Goal: Information Seeking & Learning: Find specific fact

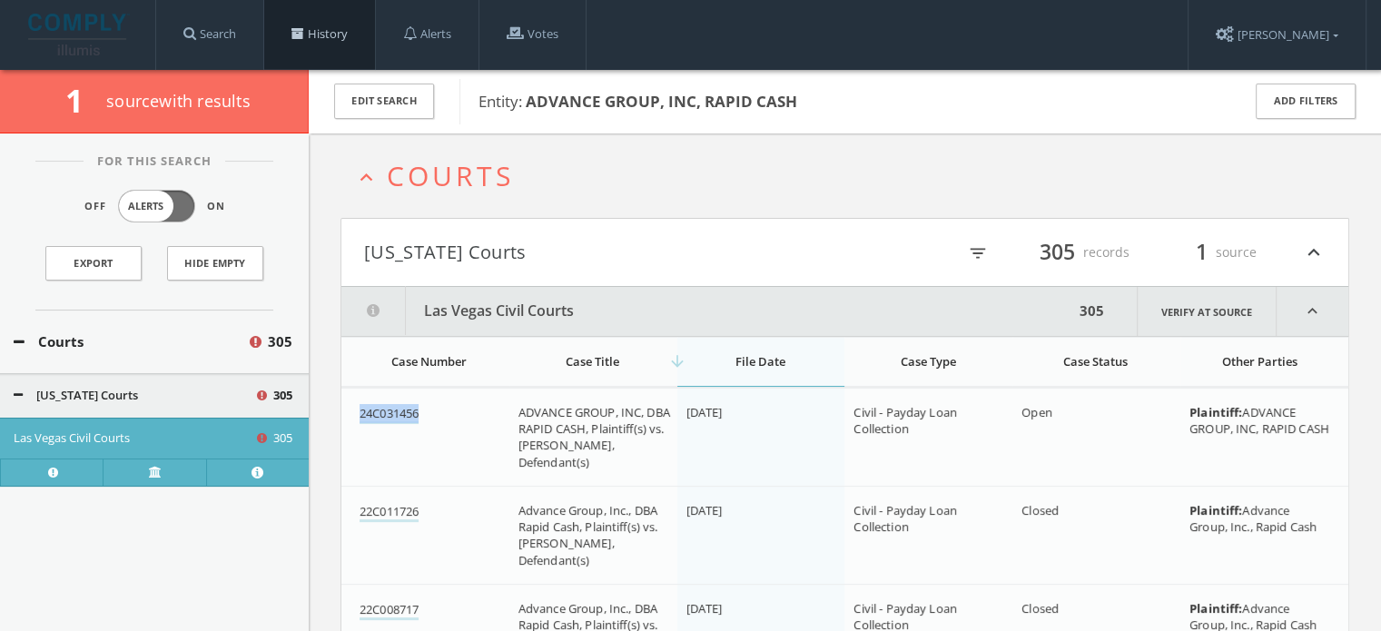
click at [310, 25] on link "History" at bounding box center [319, 34] width 111 height 69
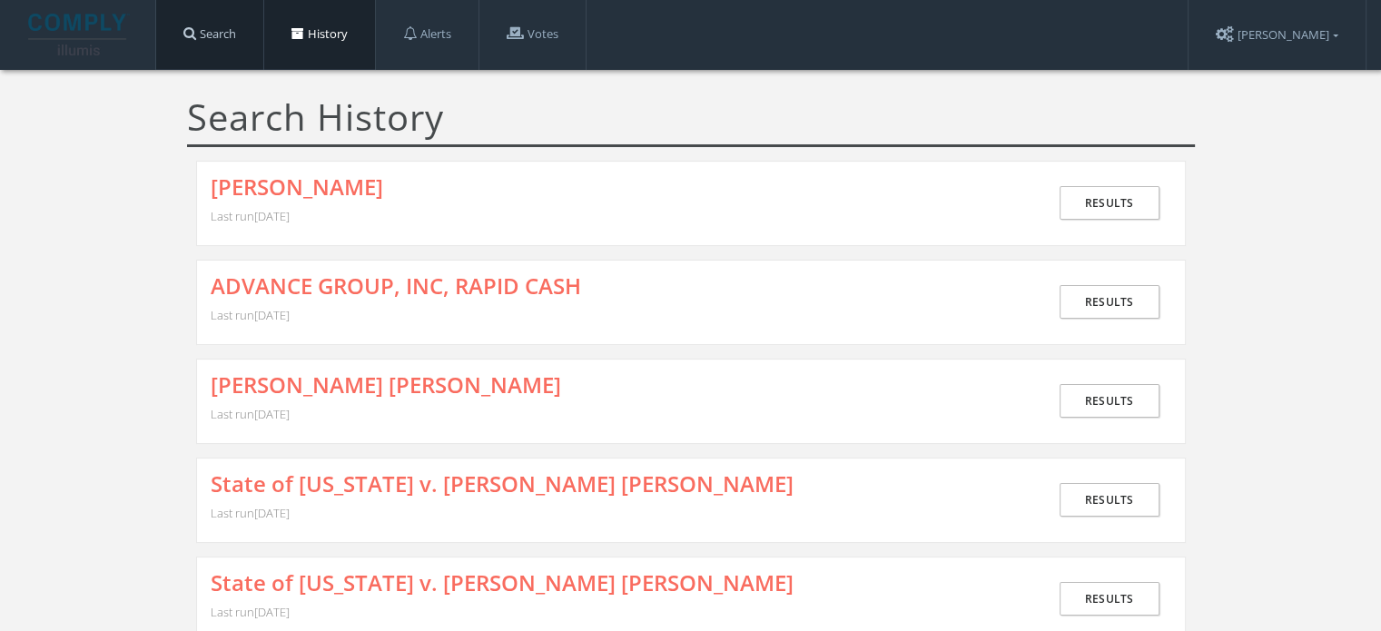
click at [212, 35] on link "Search" at bounding box center [209, 34] width 107 height 69
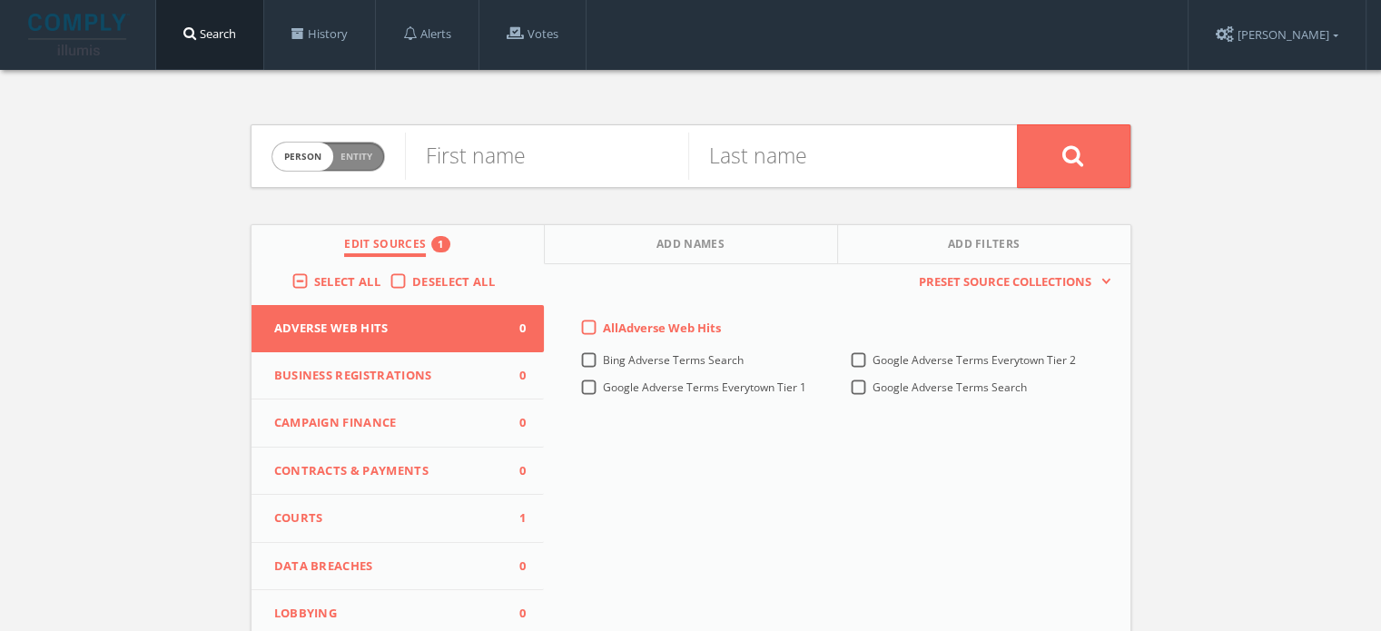
click at [382, 521] on span "Courts" at bounding box center [386, 518] width 225 height 18
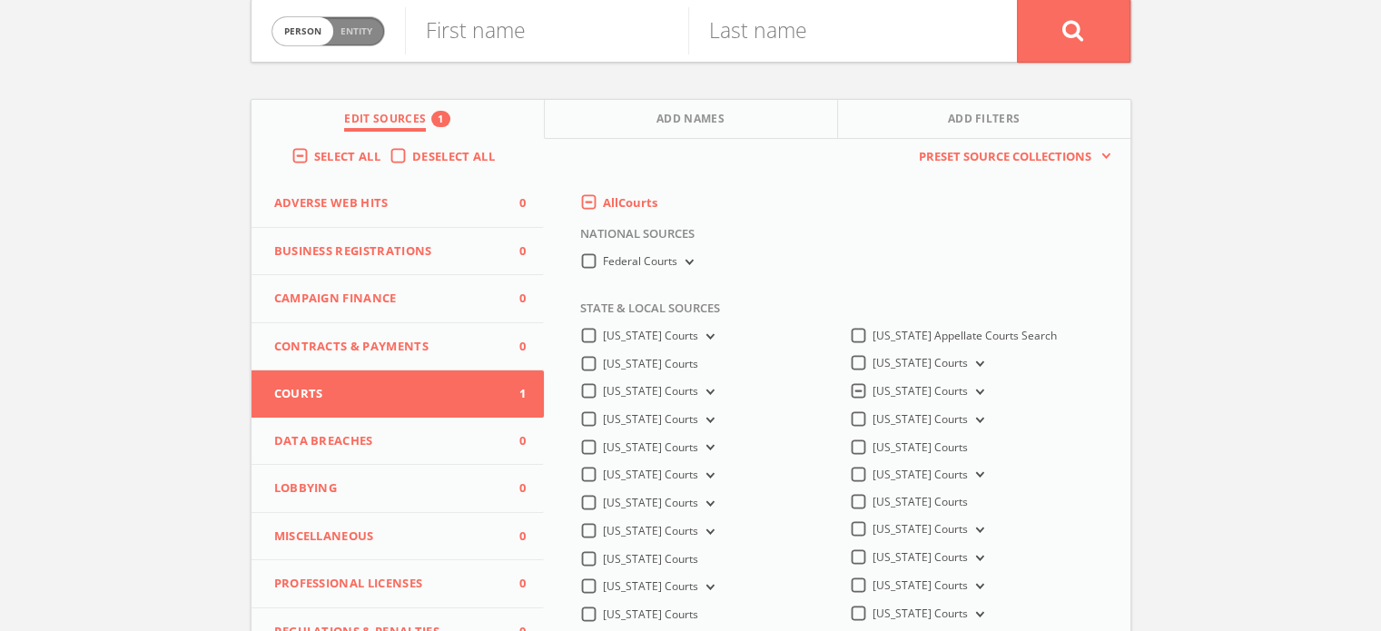
scroll to position [272, 0]
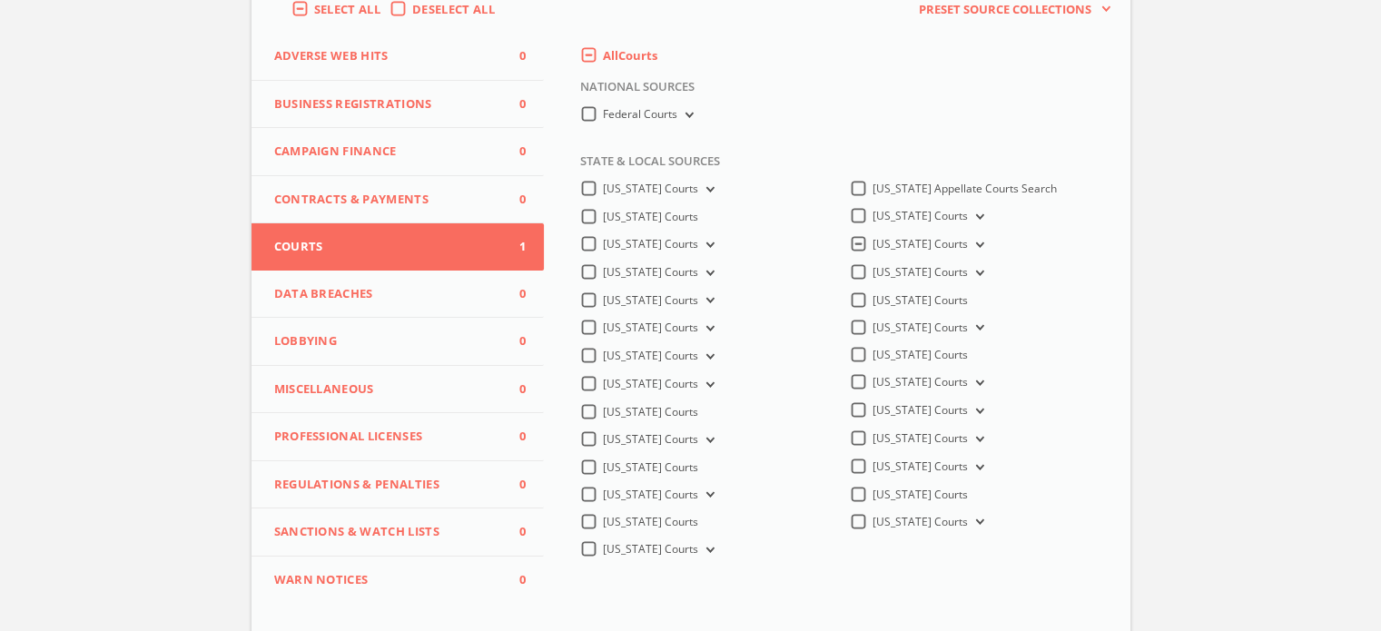
click at [891, 251] on span "[US_STATE] Courts" at bounding box center [919, 243] width 95 height 15
click at [0, 0] on Courts-all "[US_STATE] Courts" at bounding box center [0, 0] width 0 height 0
click at [947, 244] on label "[US_STATE] Courts" at bounding box center [929, 245] width 115 height 17
click at [0, 0] on Courts-all "[US_STATE] Courts" at bounding box center [0, 0] width 0 height 0
click at [968, 242] on button "[US_STATE] Courts" at bounding box center [978, 245] width 20 height 16
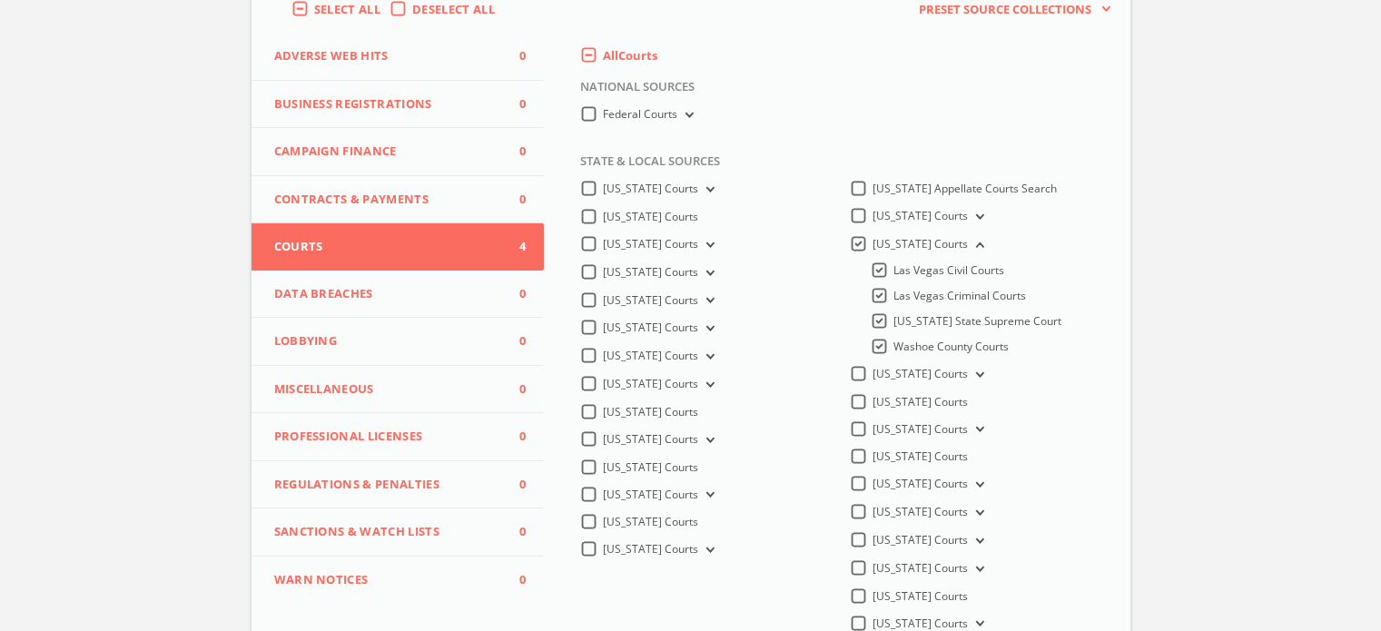
click at [828, 270] on div "[US_STATE] Courts [US_STATE] Courts [US_STATE] Courts [US_STATE] Courts [US_STA…" at bounding box center [701, 374] width 270 height 390
click at [872, 245] on label "[US_STATE] Courts" at bounding box center [929, 244] width 115 height 17
click at [0, 0] on Courts-all "[US_STATE] Courts" at bounding box center [0, 0] width 0 height 0
click at [1175, 263] on div "Person Entity person First name Last name Edit Sources Add Names Add Filters Se…" at bounding box center [690, 289] width 1381 height 983
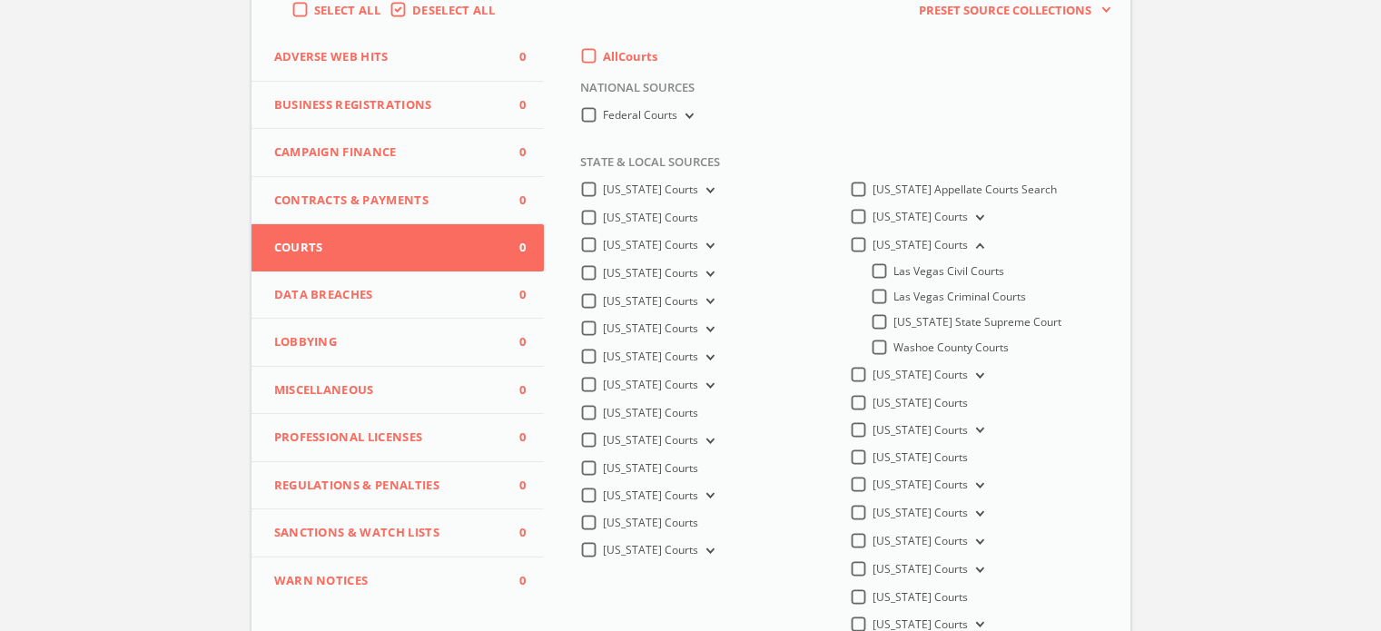
click at [999, 298] on span "Las Vegas Criminal Courts" at bounding box center [959, 296] width 133 height 15
click at [0, 0] on input "Las Vegas Criminal Courts" at bounding box center [0, 0] width 0 height 0
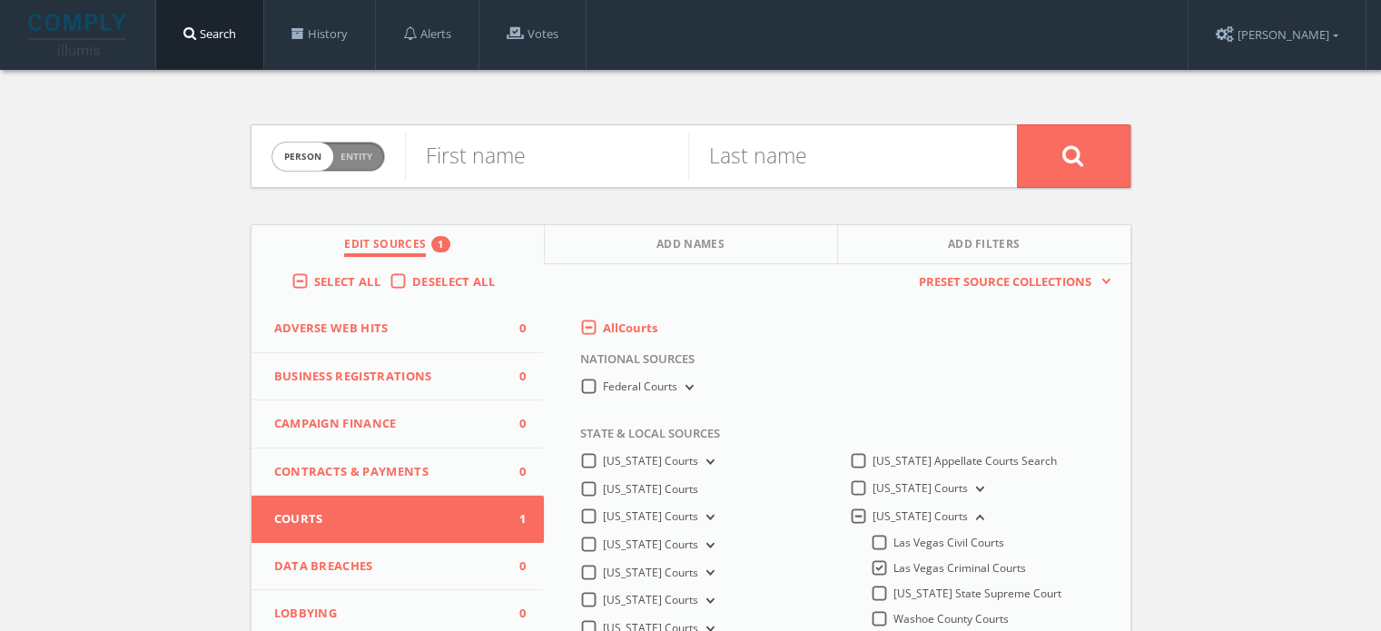
scroll to position [0, 0]
click at [476, 153] on input "text" at bounding box center [546, 156] width 283 height 47
type input "[PERSON_NAME]"
click at [847, 165] on input "text" at bounding box center [829, 156] width 283 height 47
type input "[PERSON_NAME]"
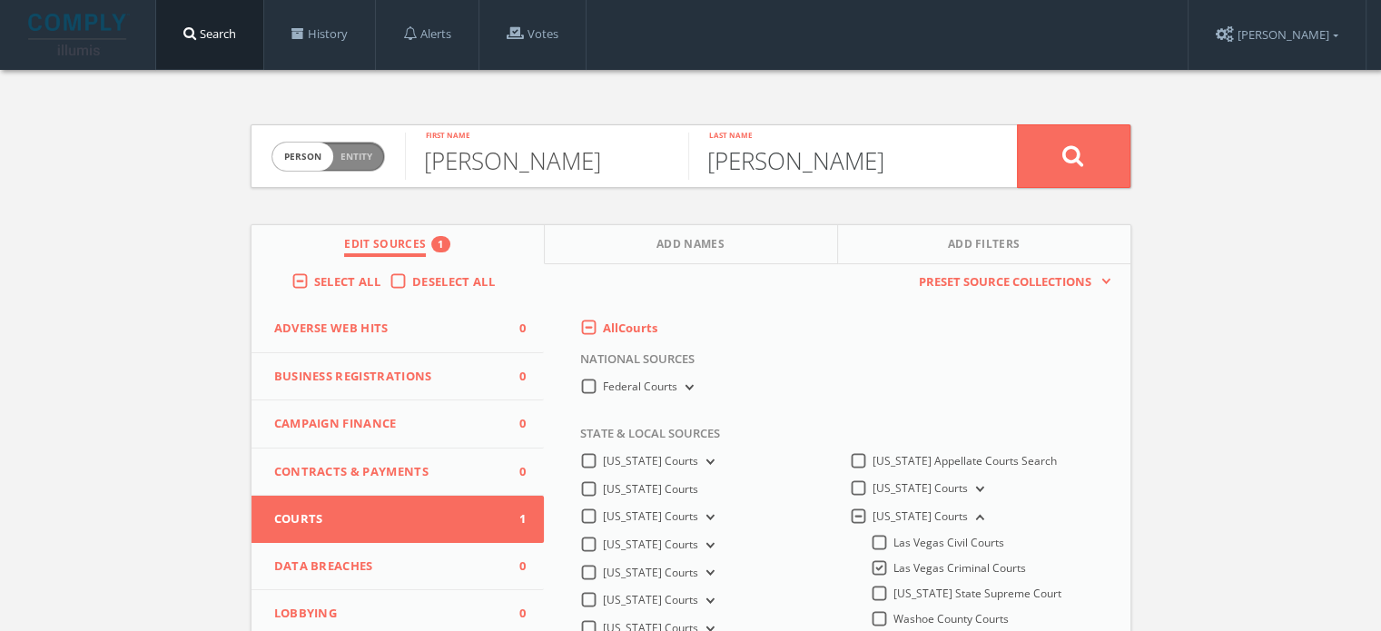
click at [1017, 124] on button at bounding box center [1073, 156] width 113 height 64
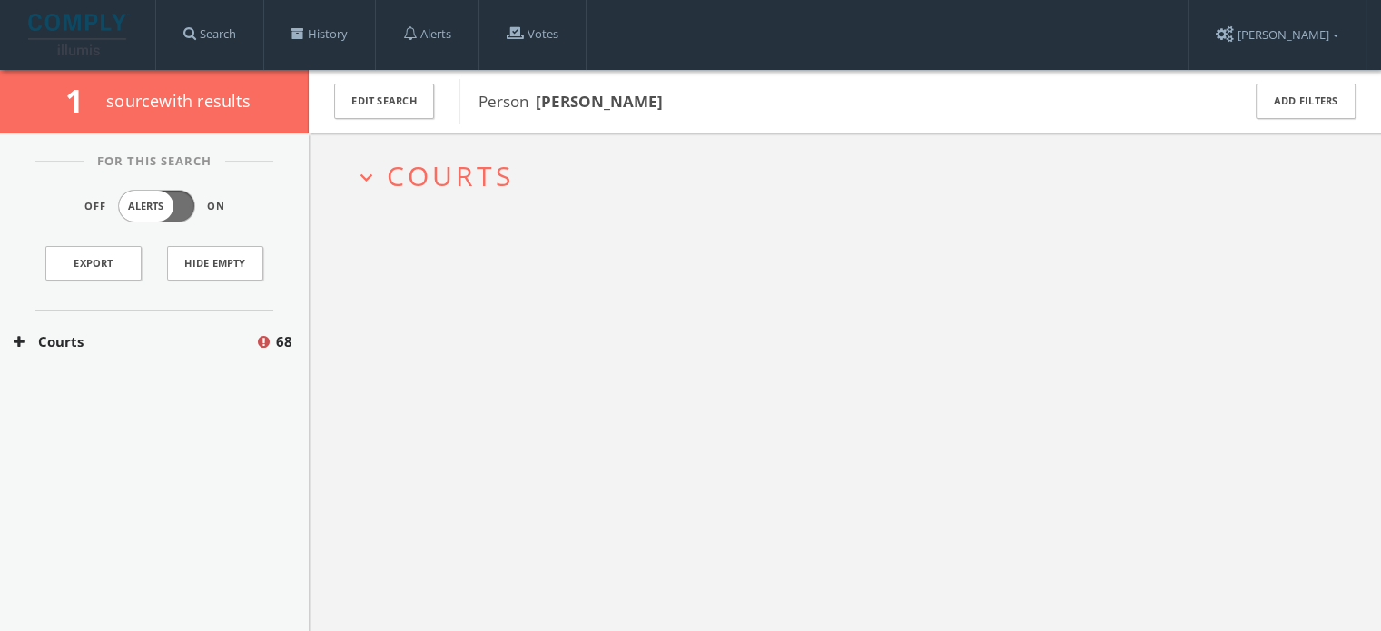
click at [458, 162] on span "Courts" at bounding box center [450, 175] width 127 height 37
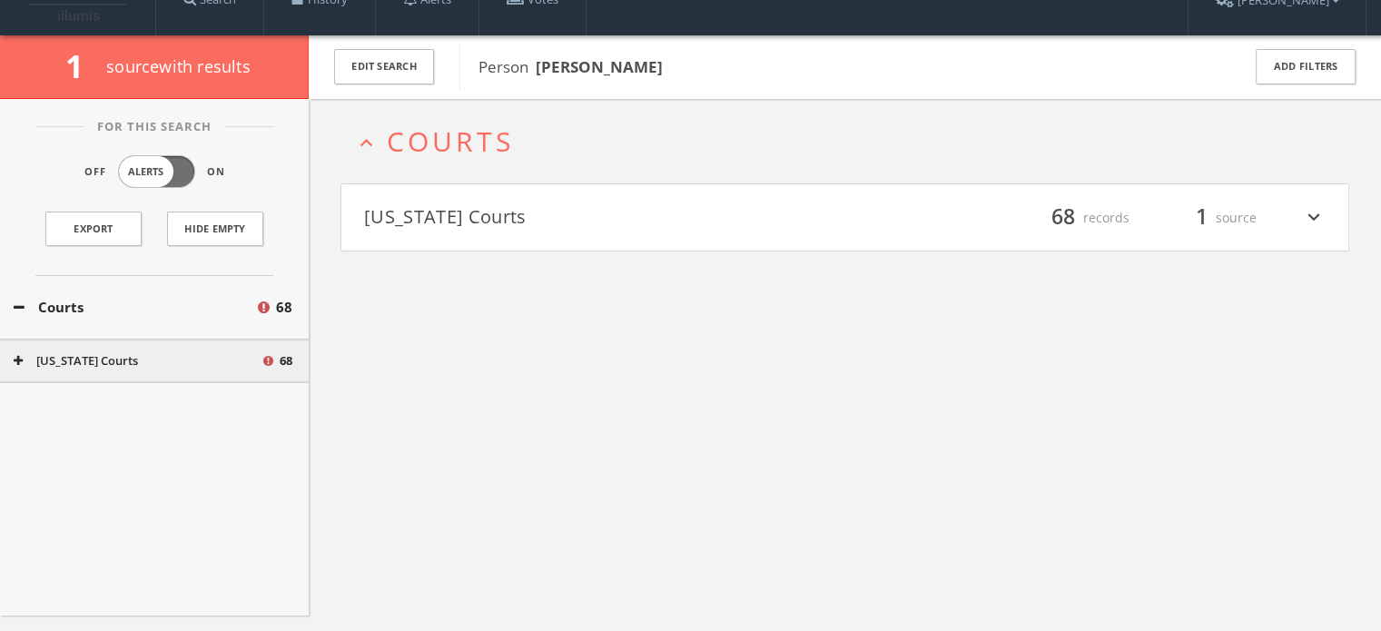
click at [467, 231] on h4 "[US_STATE] Courts filter_list 68 records 1 source expand_more" at bounding box center [844, 217] width 1007 height 67
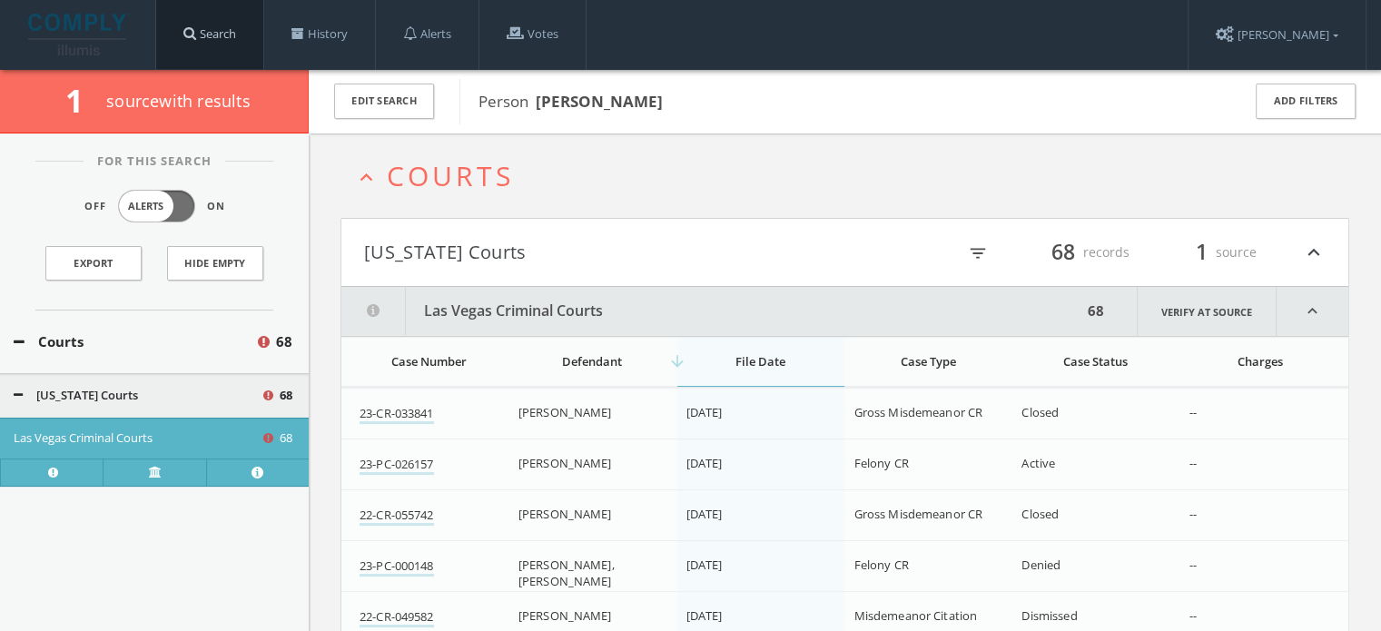
click at [222, 38] on link "Search" at bounding box center [209, 34] width 107 height 69
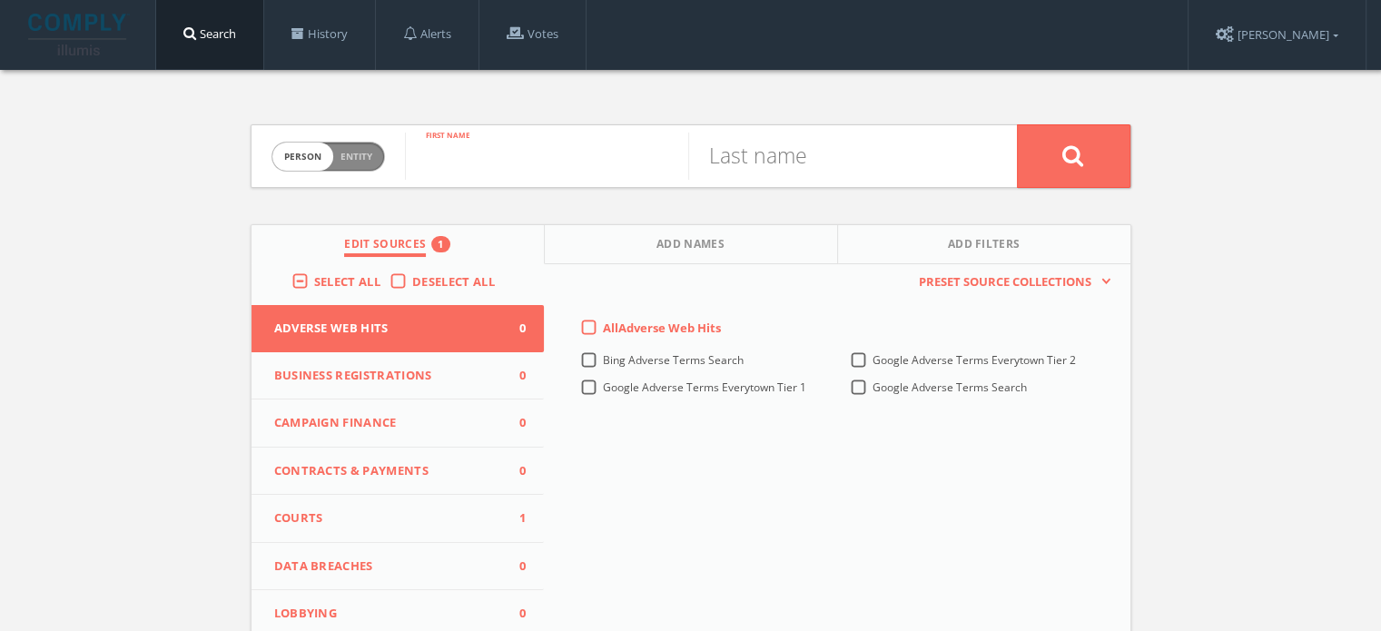
click at [507, 148] on input "text" at bounding box center [546, 156] width 283 height 47
type input "[PERSON_NAME]"
click at [781, 144] on input "G" at bounding box center [829, 156] width 283 height 47
type input "[PERSON_NAME]"
click at [1017, 124] on button at bounding box center [1073, 156] width 113 height 64
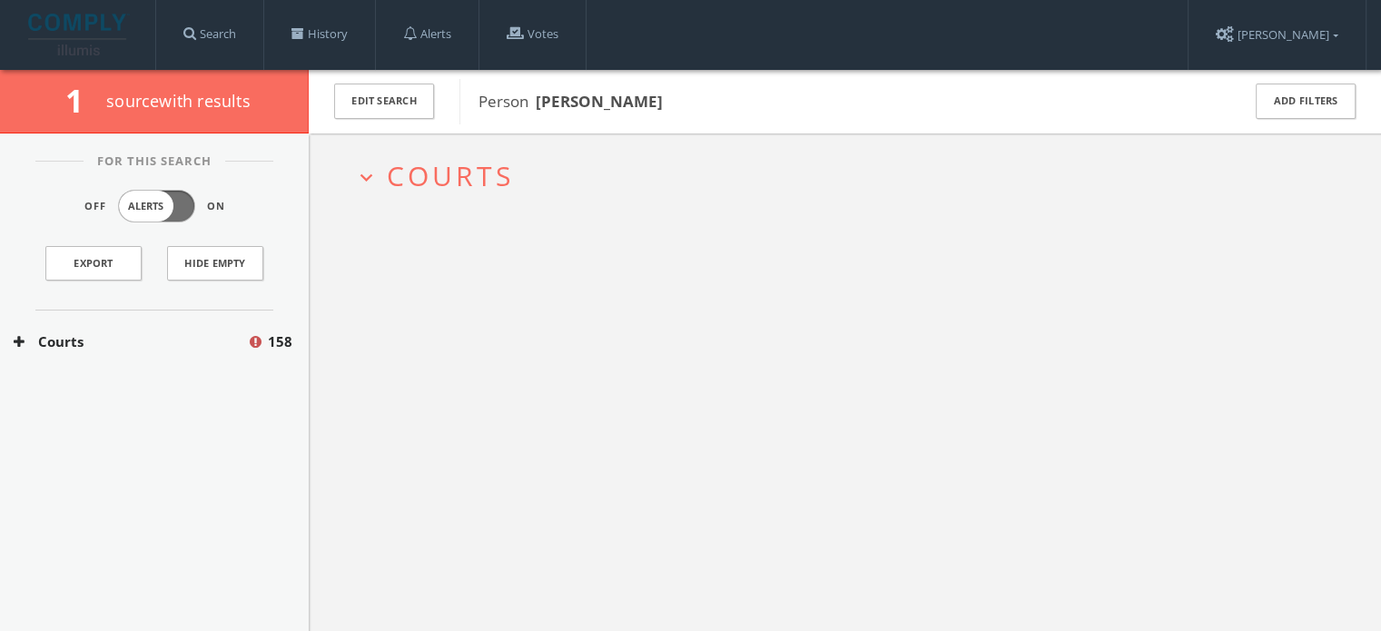
click at [450, 171] on span "Courts" at bounding box center [450, 175] width 127 height 37
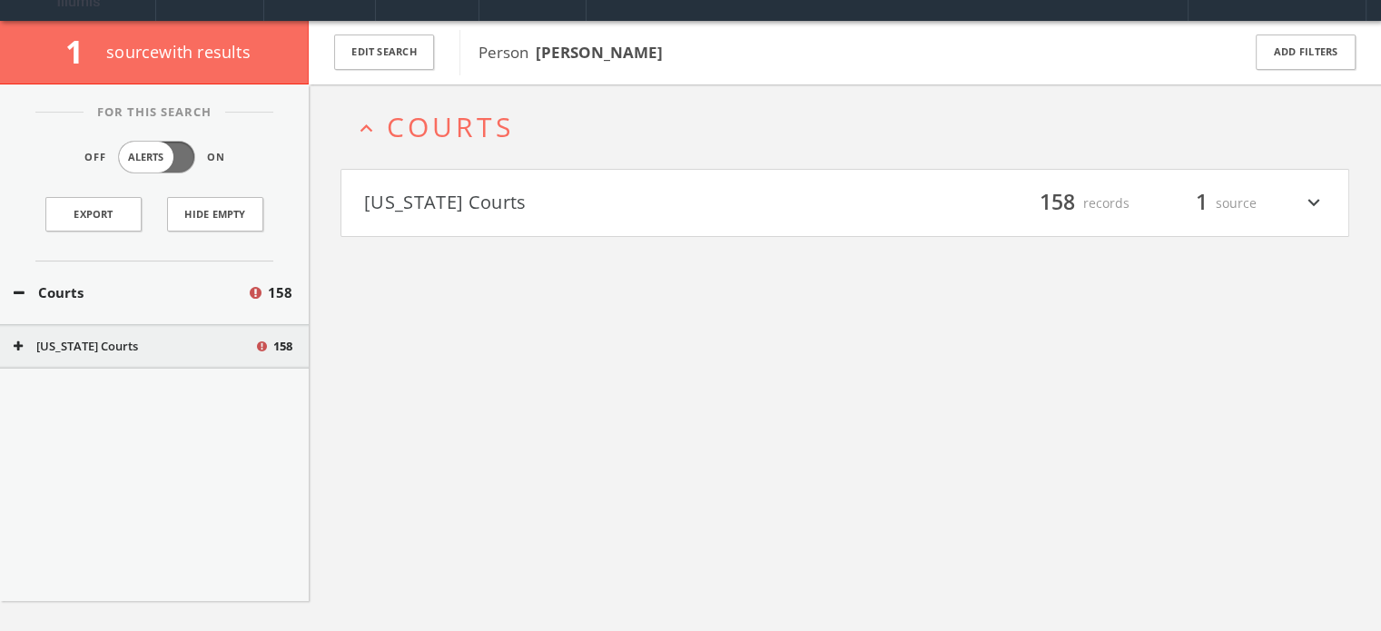
click at [477, 212] on button "[US_STATE] Courts" at bounding box center [604, 203] width 481 height 31
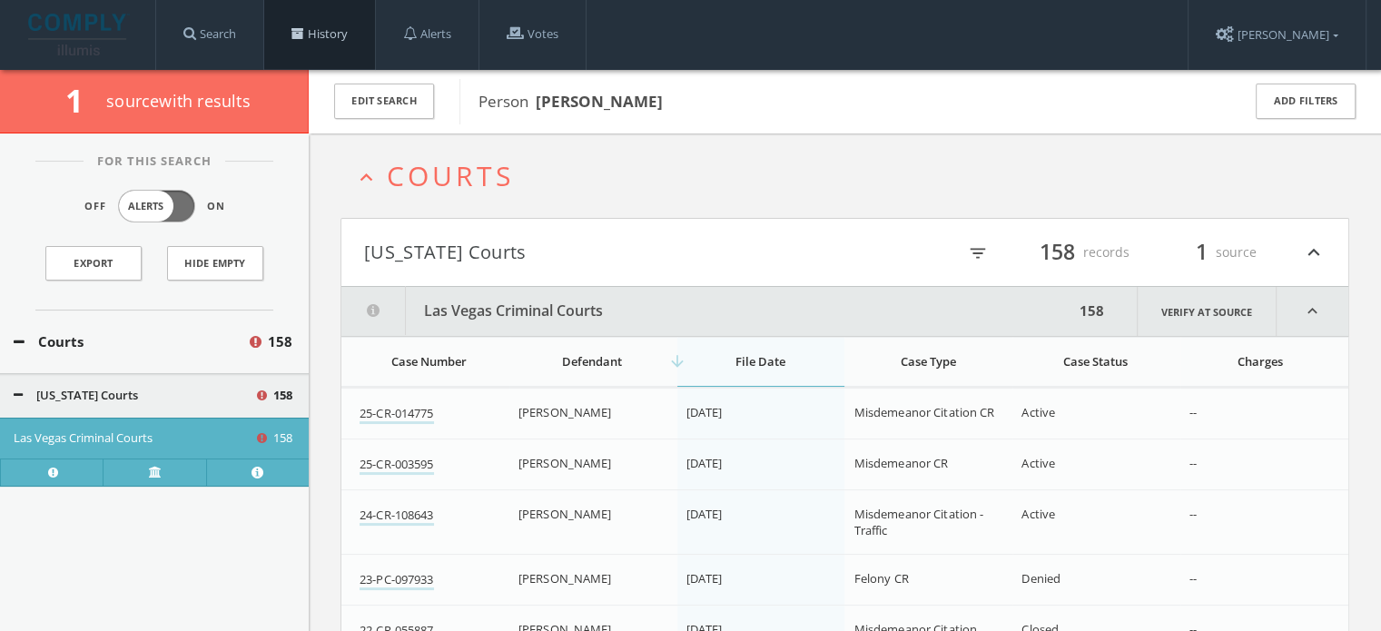
click at [340, 46] on link "History" at bounding box center [319, 34] width 111 height 69
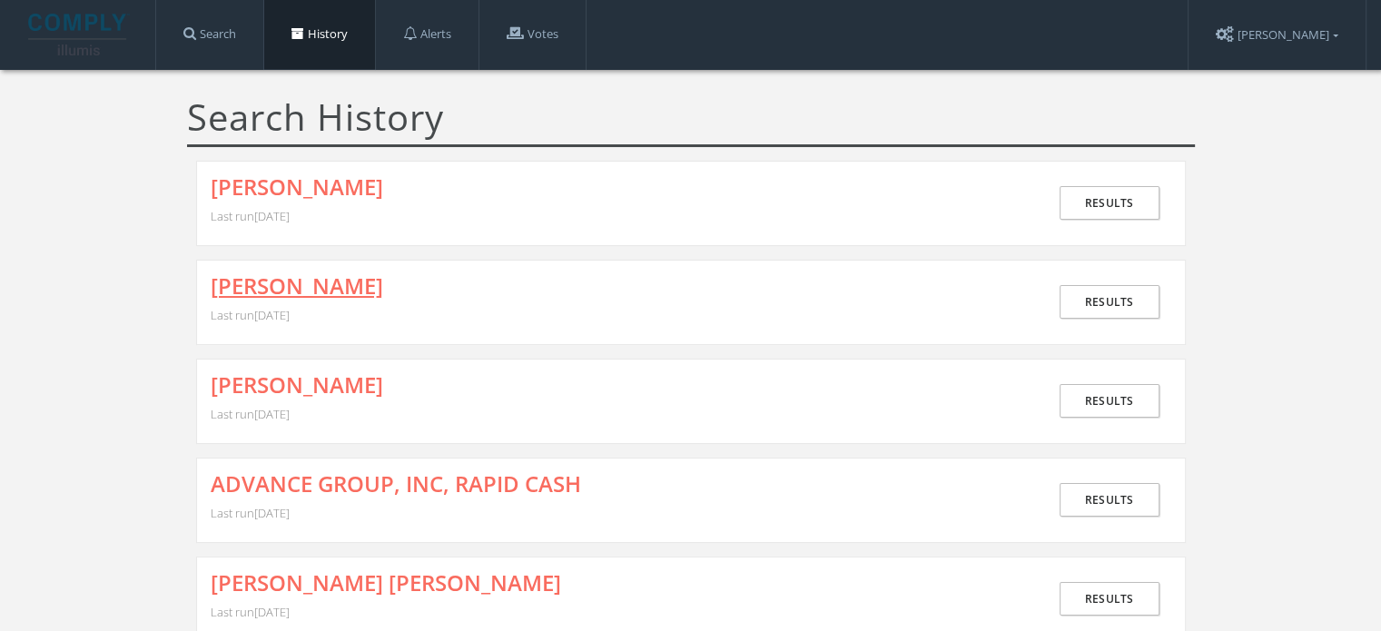
click at [294, 290] on link "[PERSON_NAME]" at bounding box center [297, 286] width 172 height 24
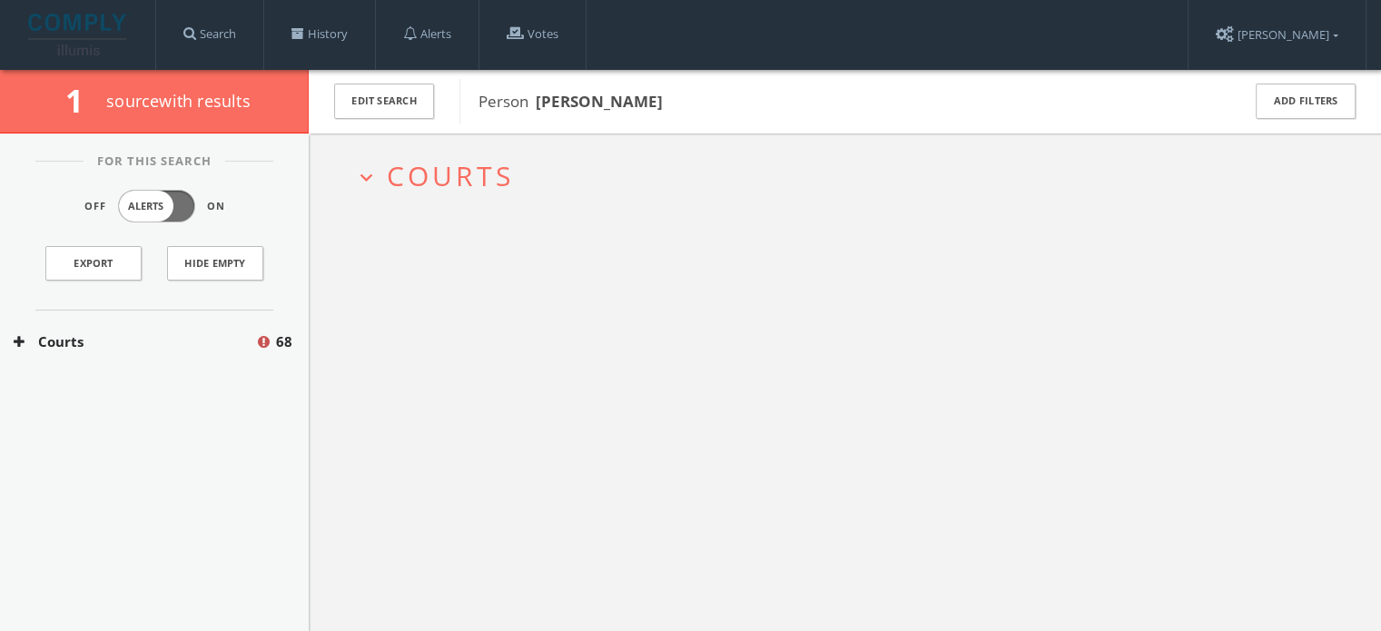
click at [127, 340] on button "Courts" at bounding box center [134, 341] width 241 height 21
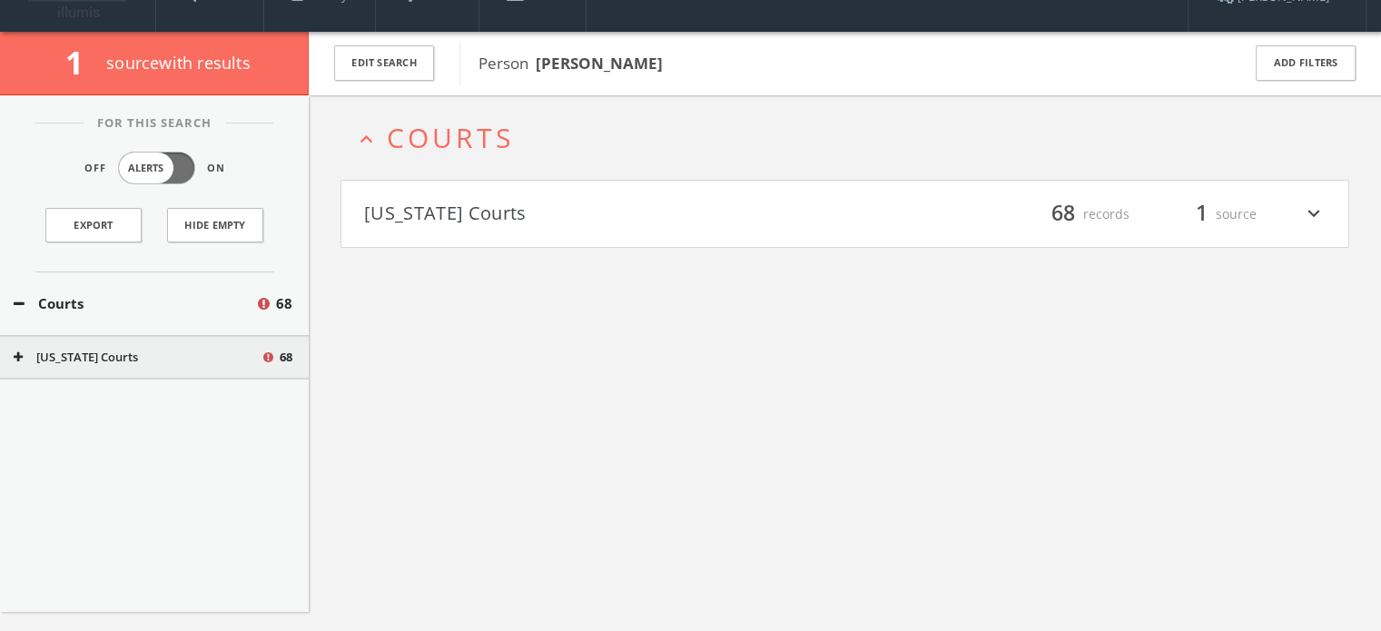
click at [137, 388] on div "For This Search Off Alerts On Export Hide Empty Courts [STREET_ADDRESS][US_STAT…" at bounding box center [154, 353] width 309 height 517
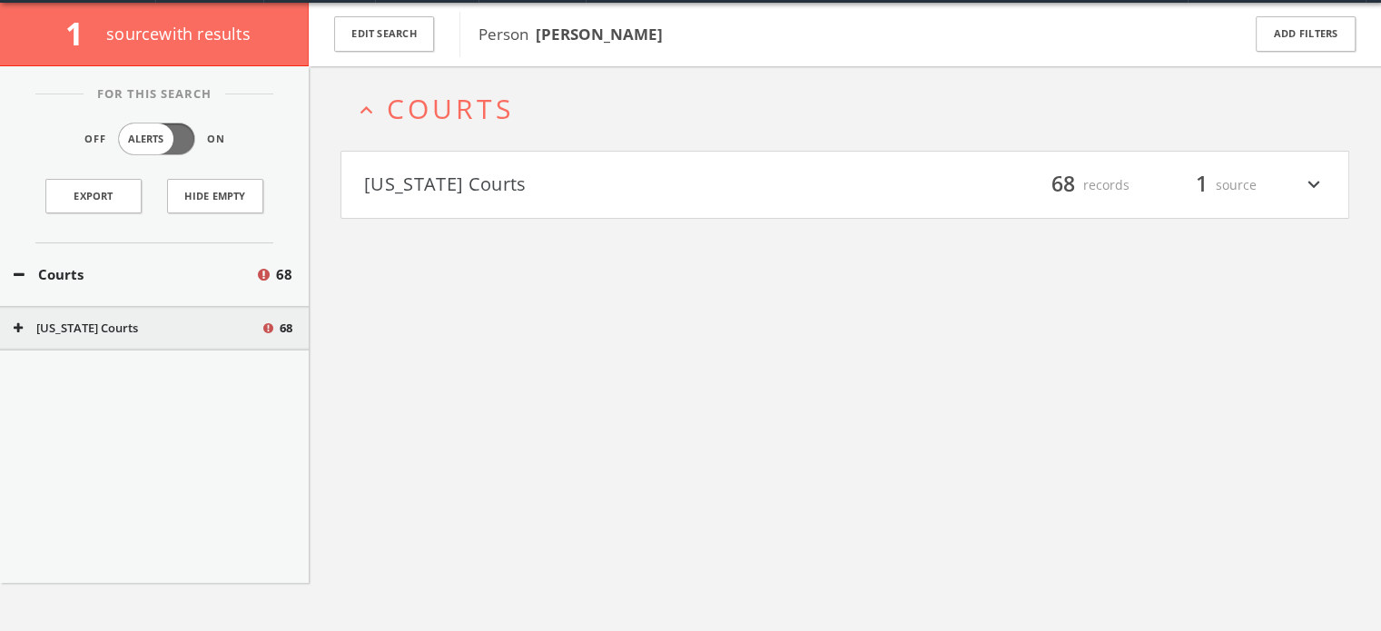
click at [147, 330] on button "[US_STATE] Courts" at bounding box center [137, 329] width 247 height 18
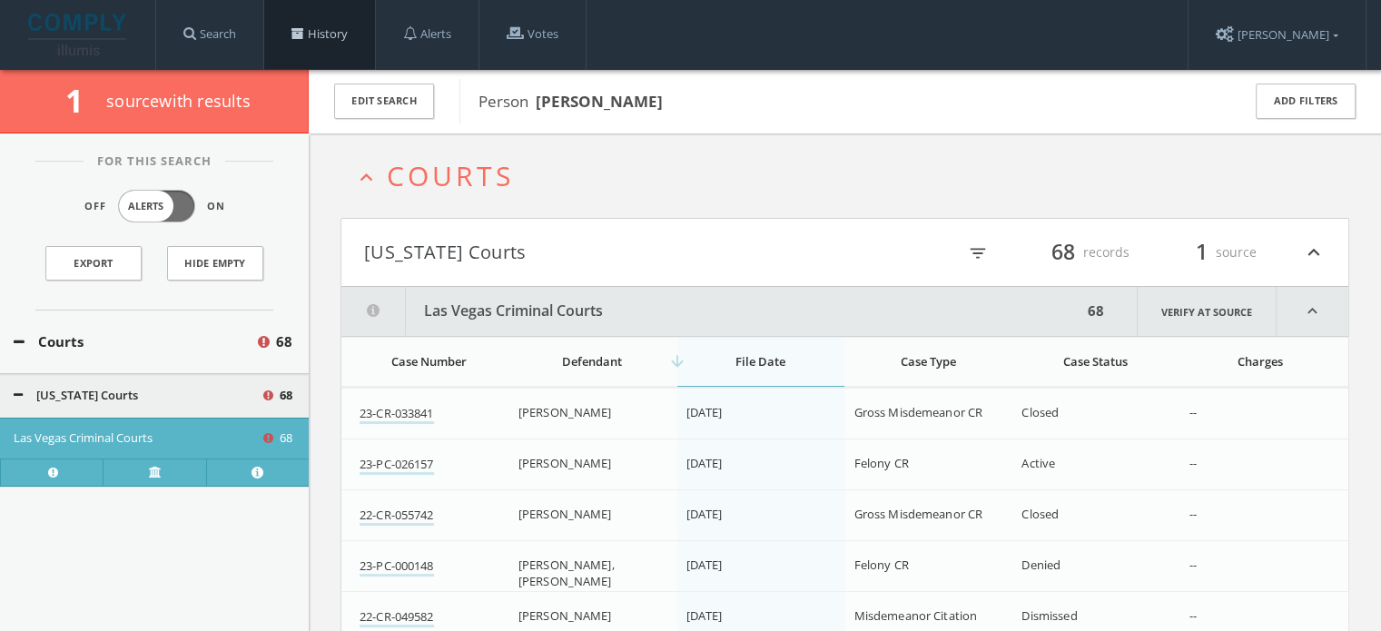
click at [322, 34] on link "History" at bounding box center [319, 34] width 111 height 69
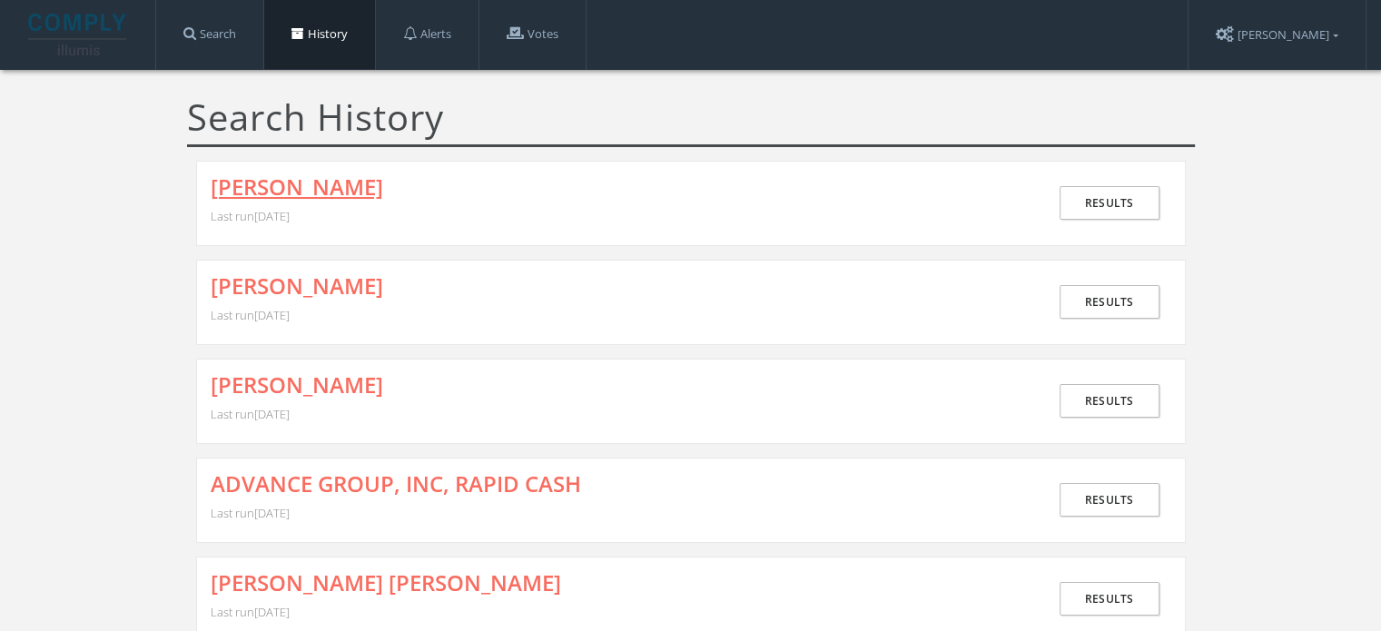
click at [349, 193] on link "[PERSON_NAME]" at bounding box center [297, 187] width 172 height 24
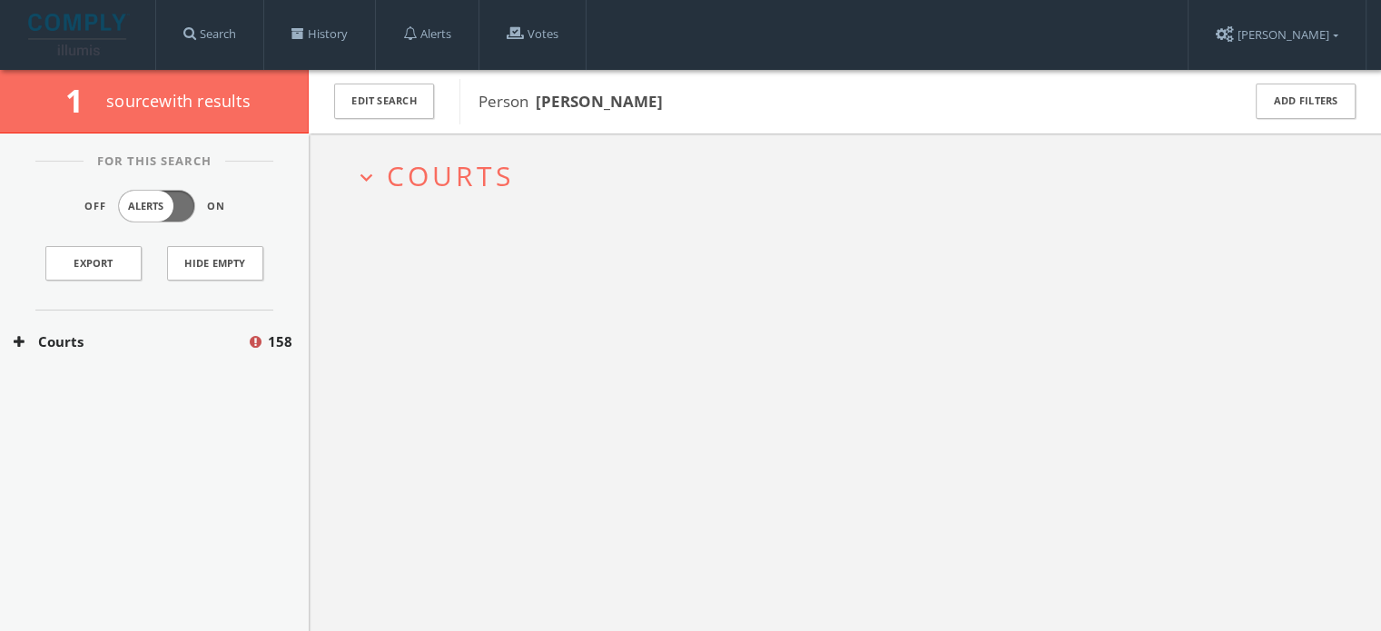
click at [421, 180] on span "Courts" at bounding box center [450, 175] width 127 height 37
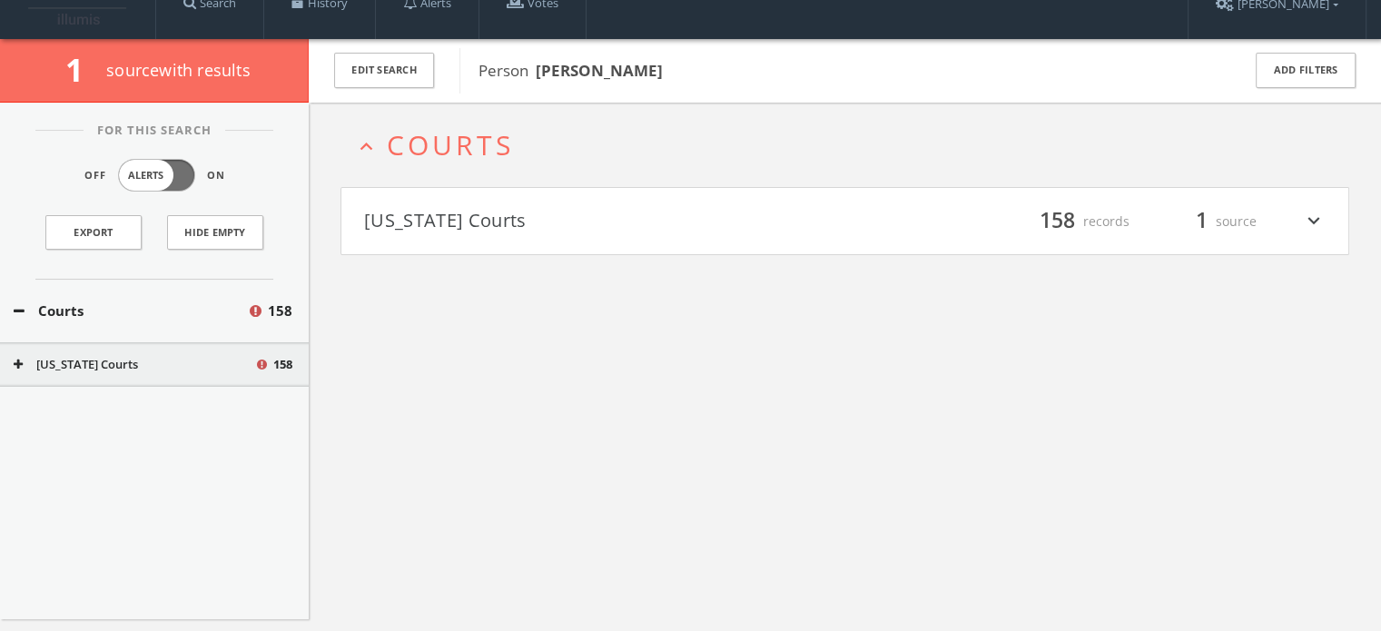
click at [460, 250] on div "expand_less Courts [US_STATE] Courts filter_list 158 records 1 source expand_mo…" at bounding box center [845, 418] width 1072 height 631
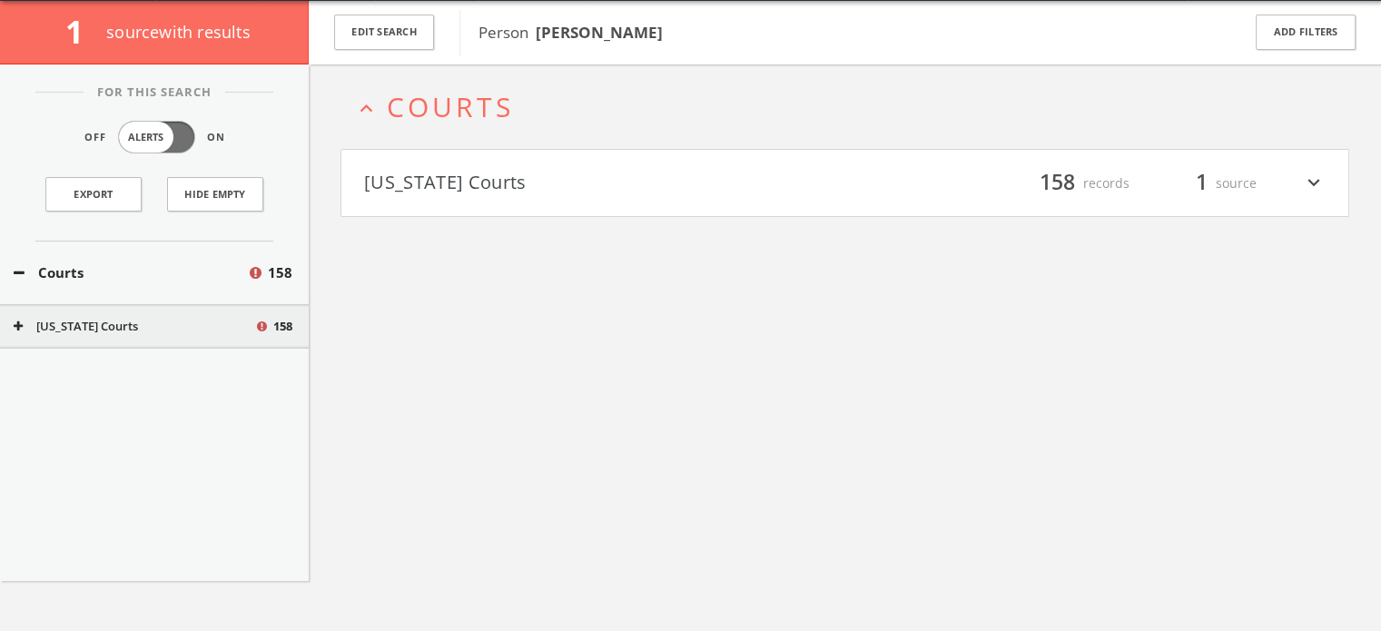
click at [465, 199] on h4 "[US_STATE] Courts filter_list 158 records 1 source expand_more" at bounding box center [844, 183] width 1007 height 67
